Goal: Task Accomplishment & Management: Manage account settings

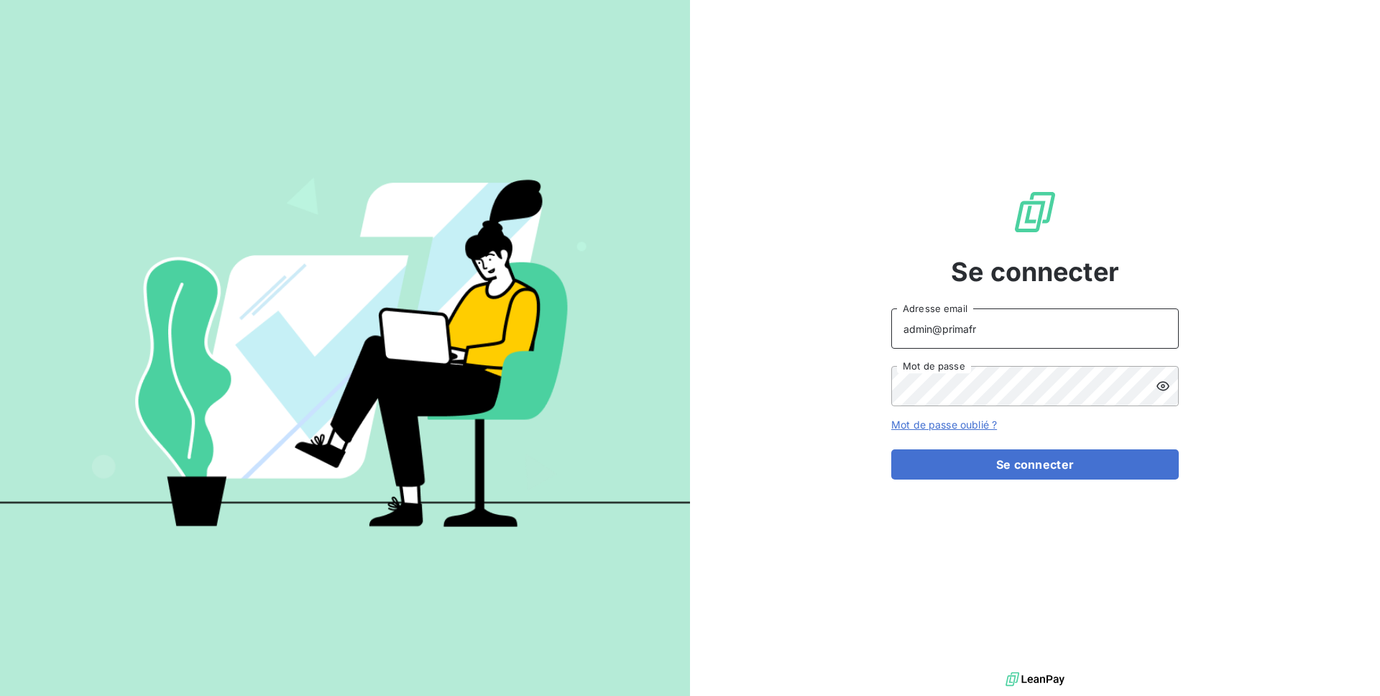
click at [1069, 346] on input "admin@primafr" at bounding box center [1034, 328] width 287 height 40
type input "admin@clicsystemes"
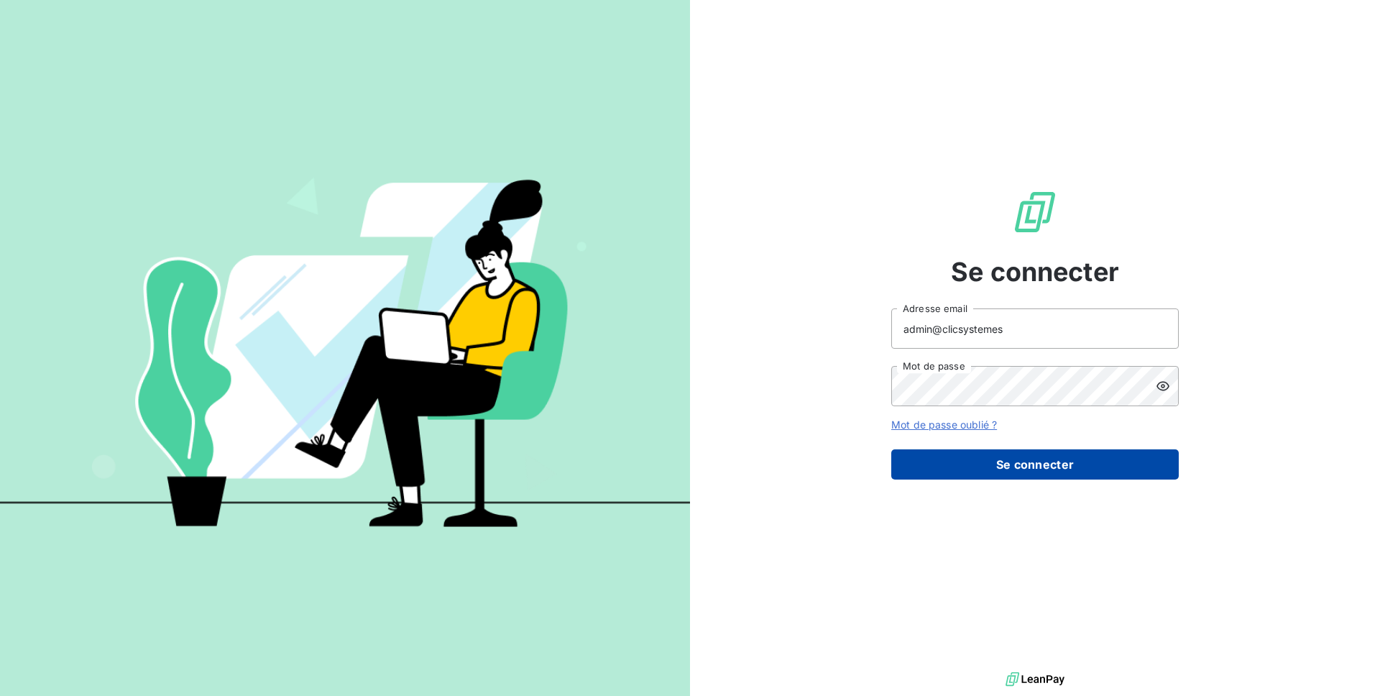
click at [988, 476] on button "Se connecter" at bounding box center [1034, 464] width 287 height 30
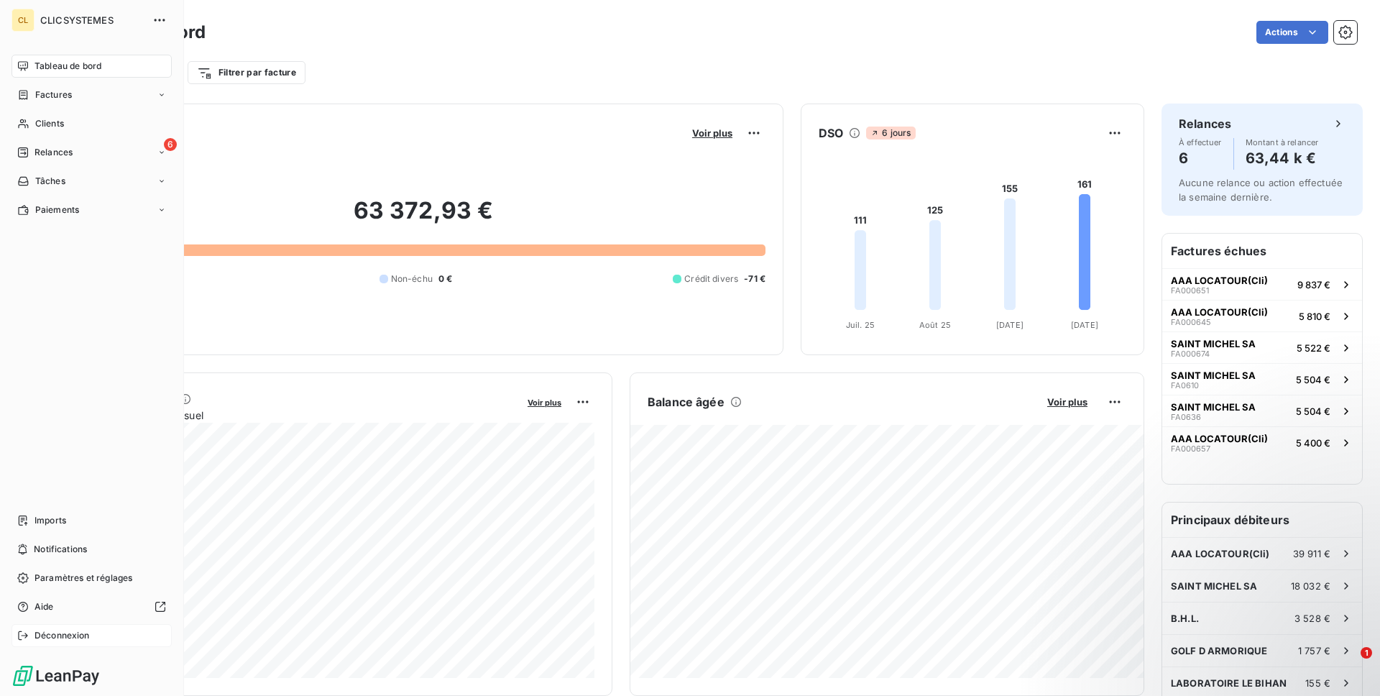
click at [40, 627] on div "Déconnexion" at bounding box center [91, 635] width 160 height 23
